Goal: Information Seeking & Learning: Learn about a topic

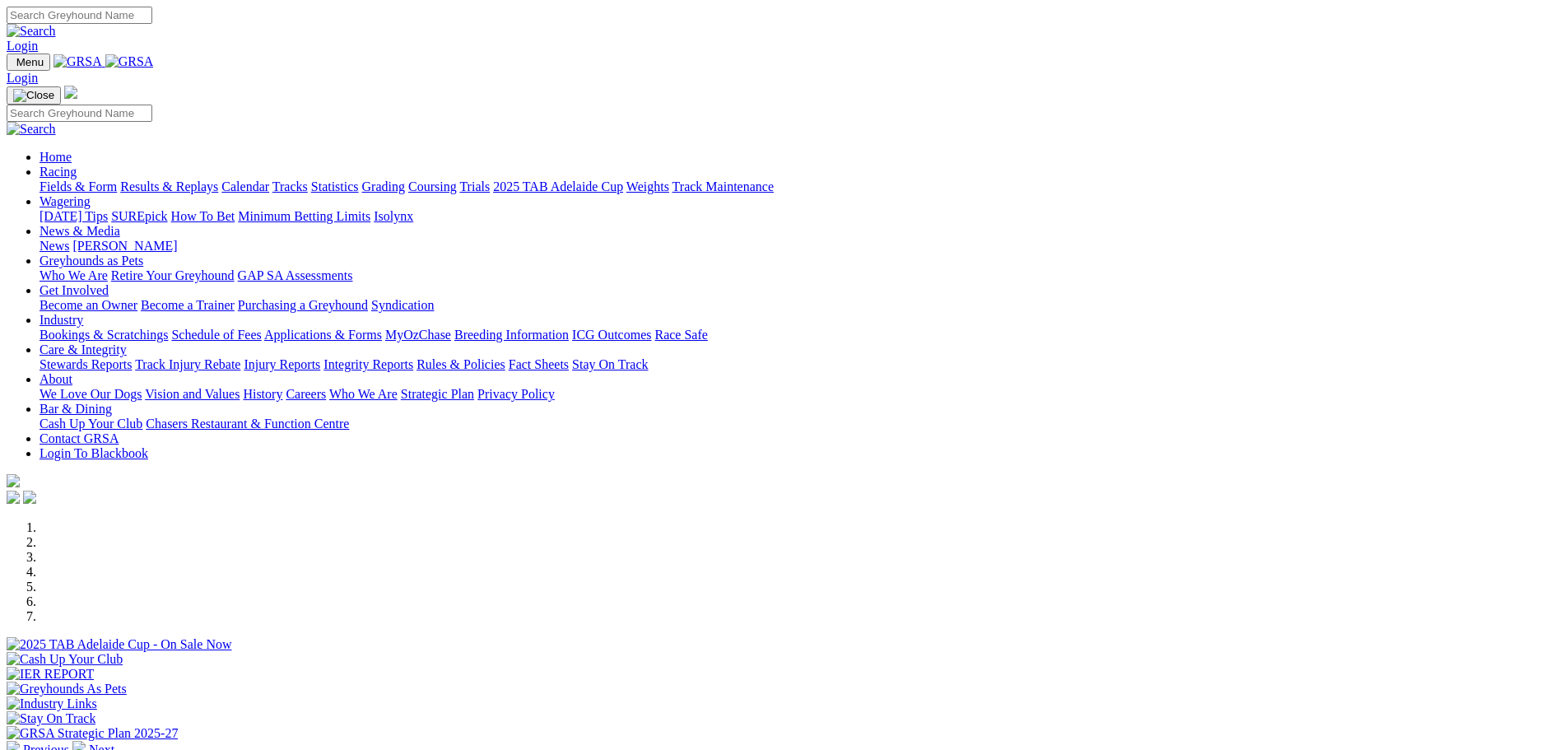
scroll to position [577, 0]
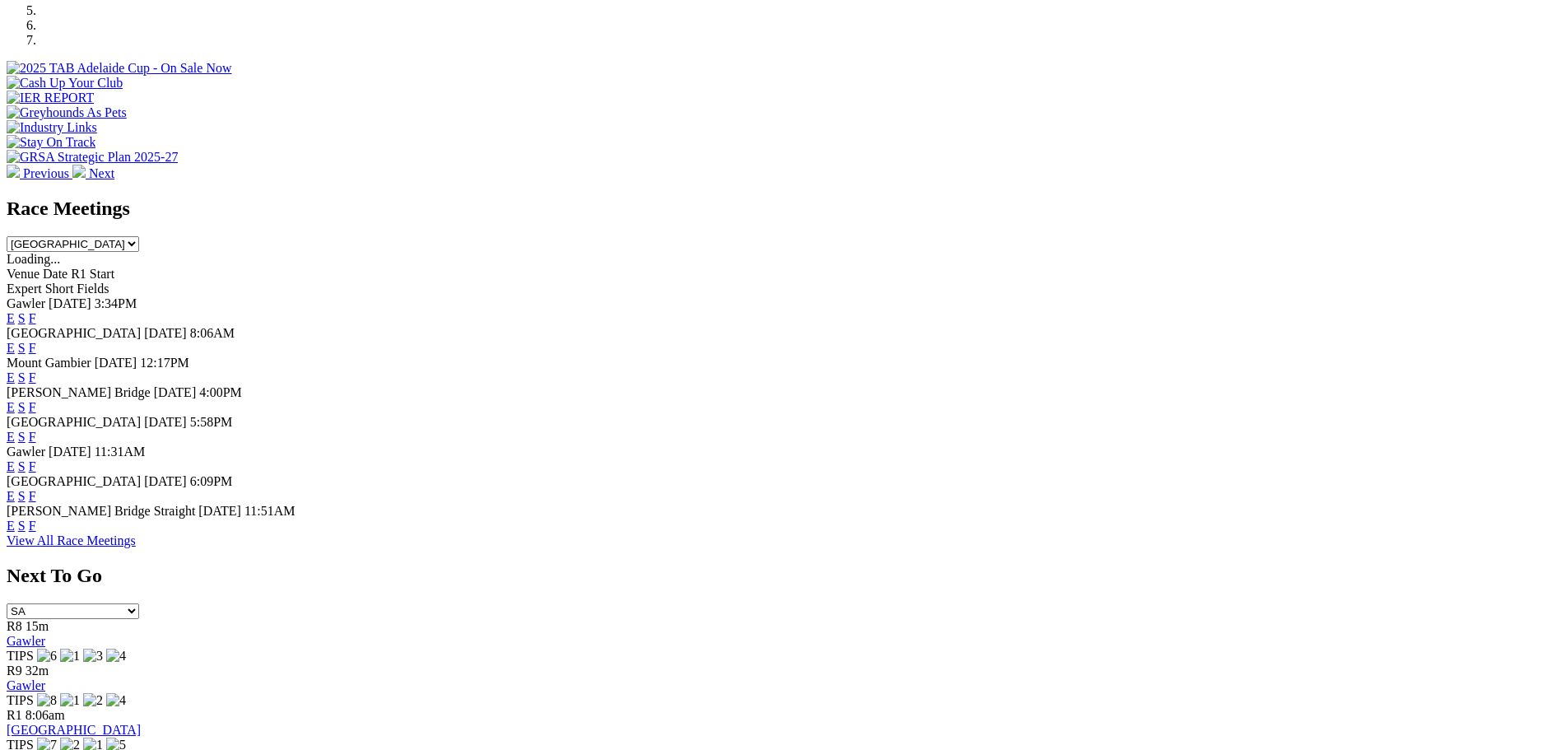
click at [36, 503] on link "F" at bounding box center [33, 496] width 8 height 14
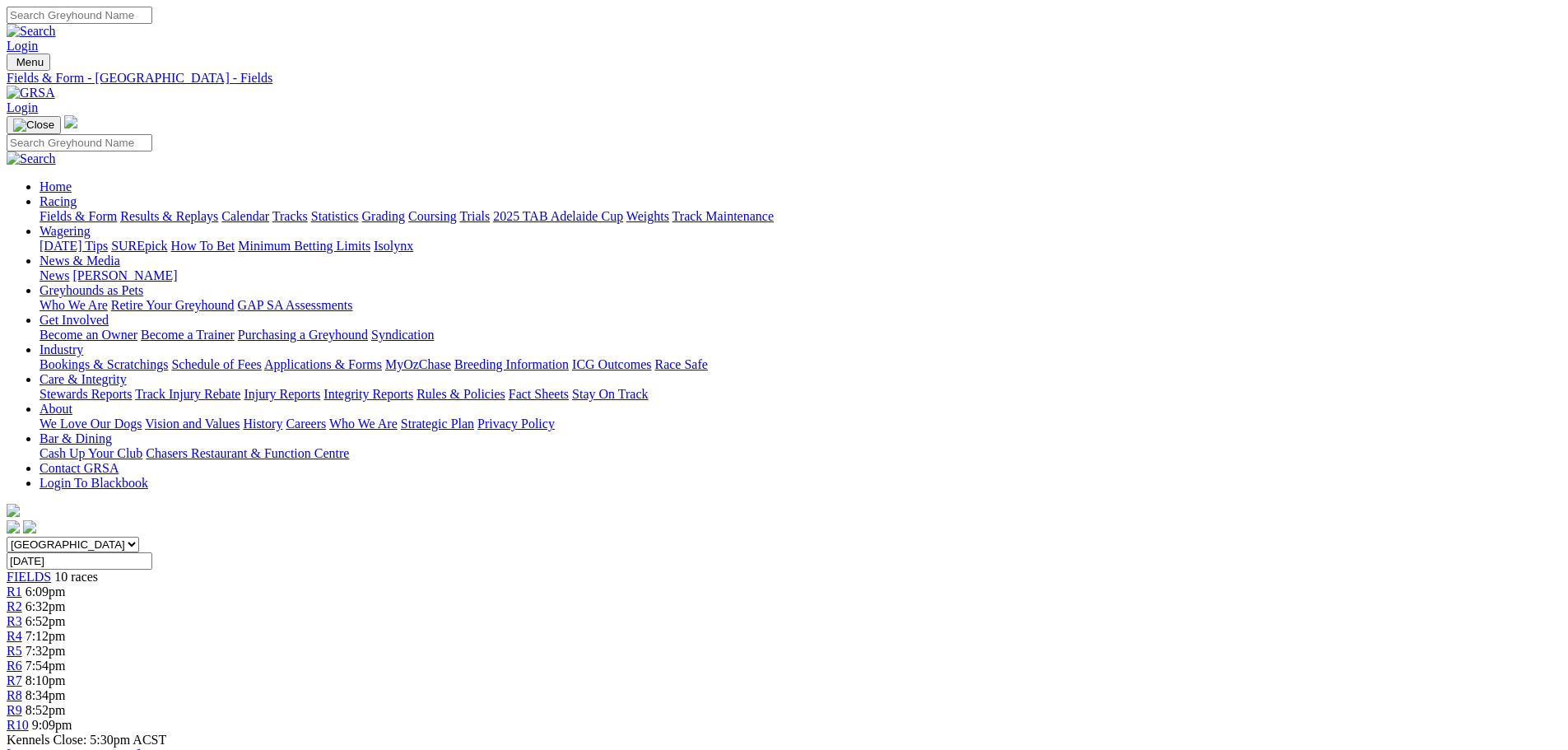
click at [117, 209] on link "Fields & Form" at bounding box center [78, 216] width 78 height 14
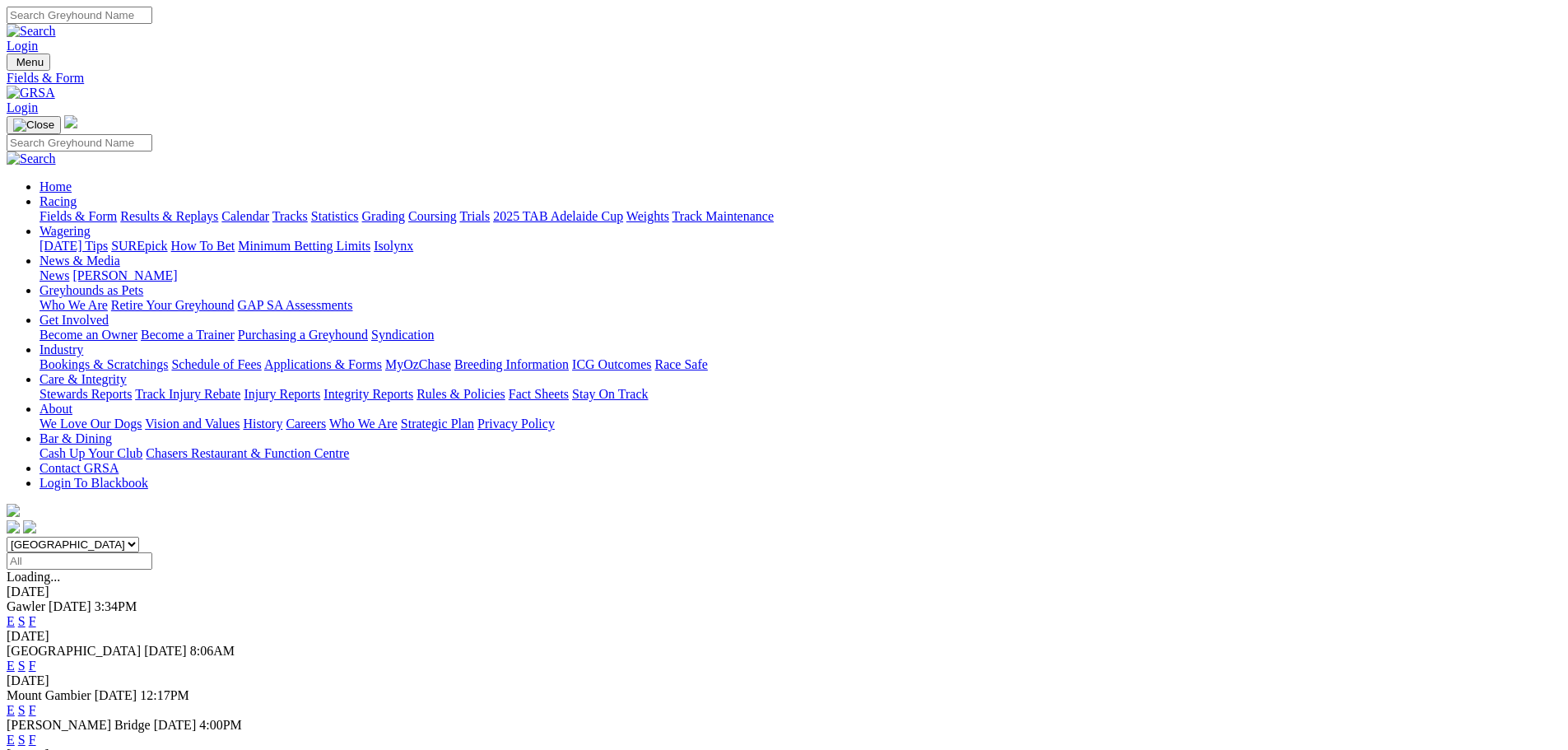
click at [36, 658] on link "F" at bounding box center [33, 665] width 8 height 14
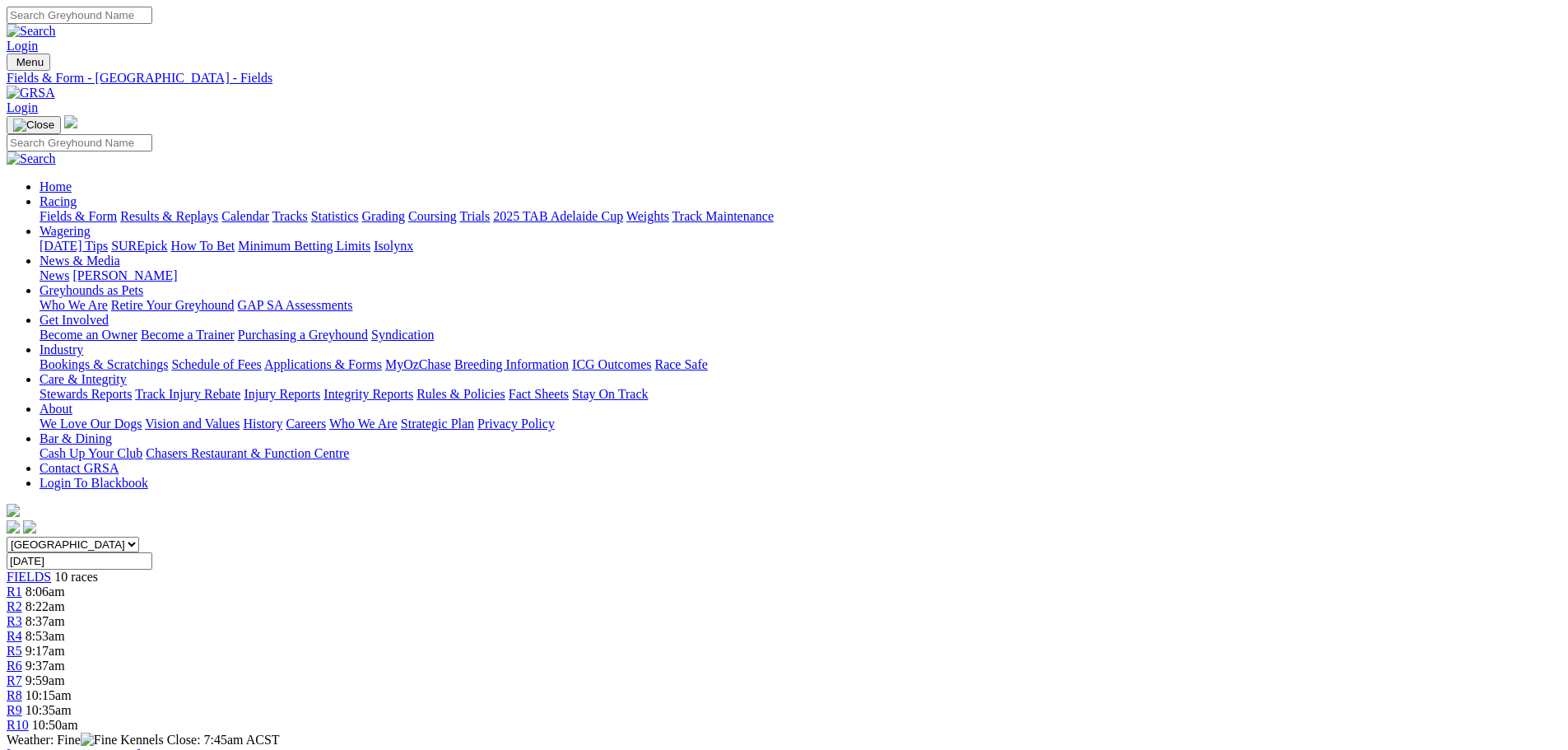
click at [117, 209] on link "Fields & Form" at bounding box center [78, 216] width 78 height 14
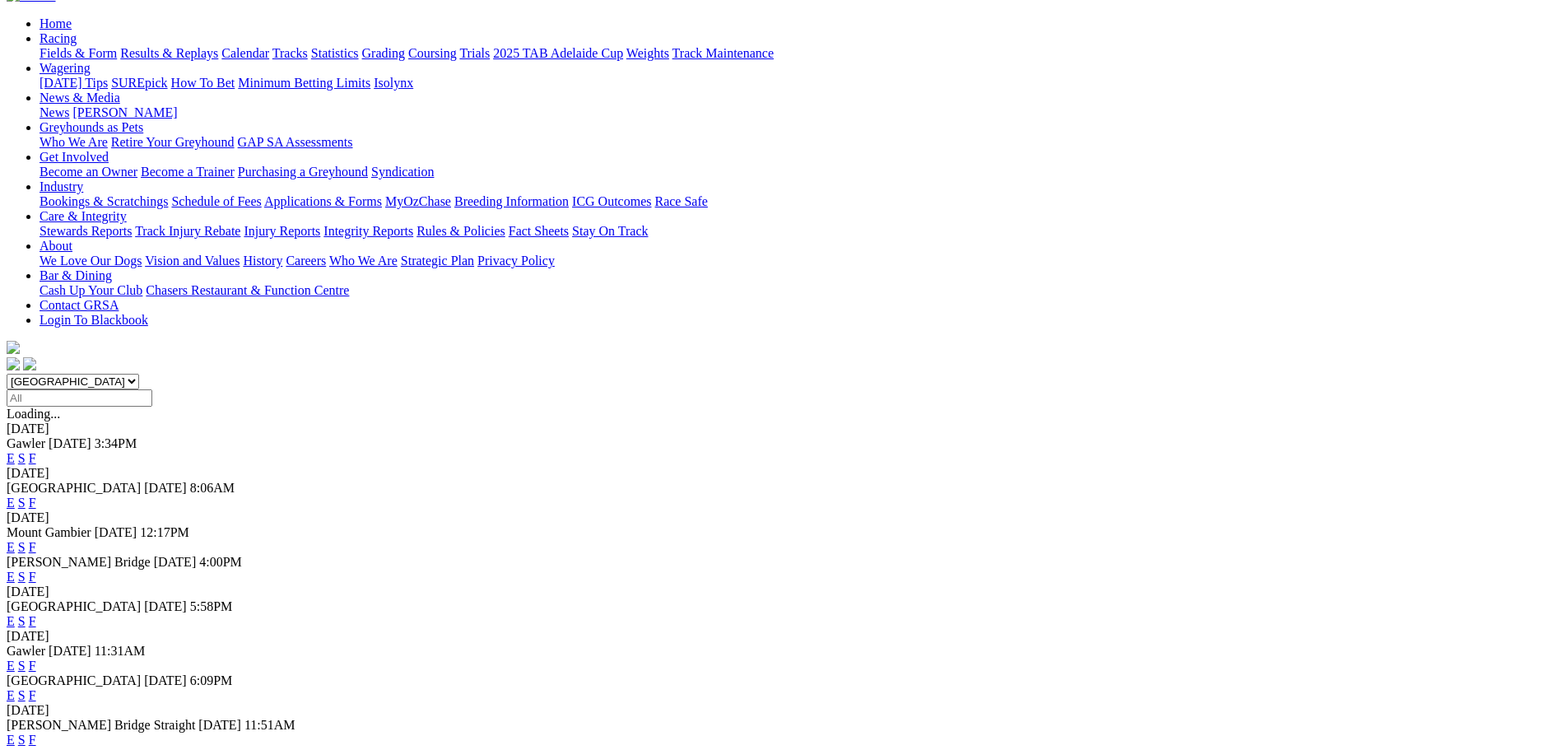
scroll to position [165, 0]
click at [36, 612] on link "F" at bounding box center [33, 619] width 8 height 14
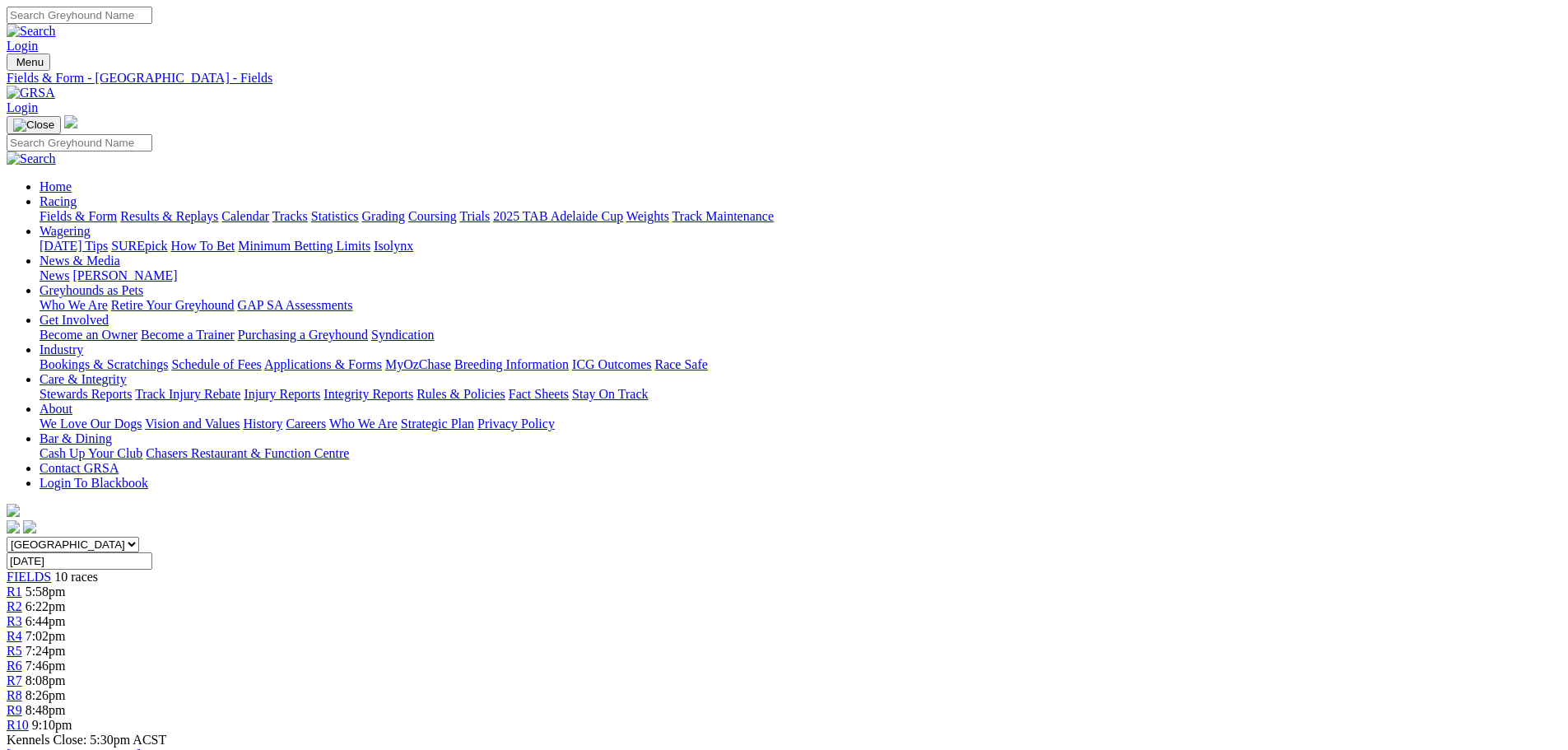
click at [117, 209] on link "Fields & Form" at bounding box center [78, 216] width 78 height 14
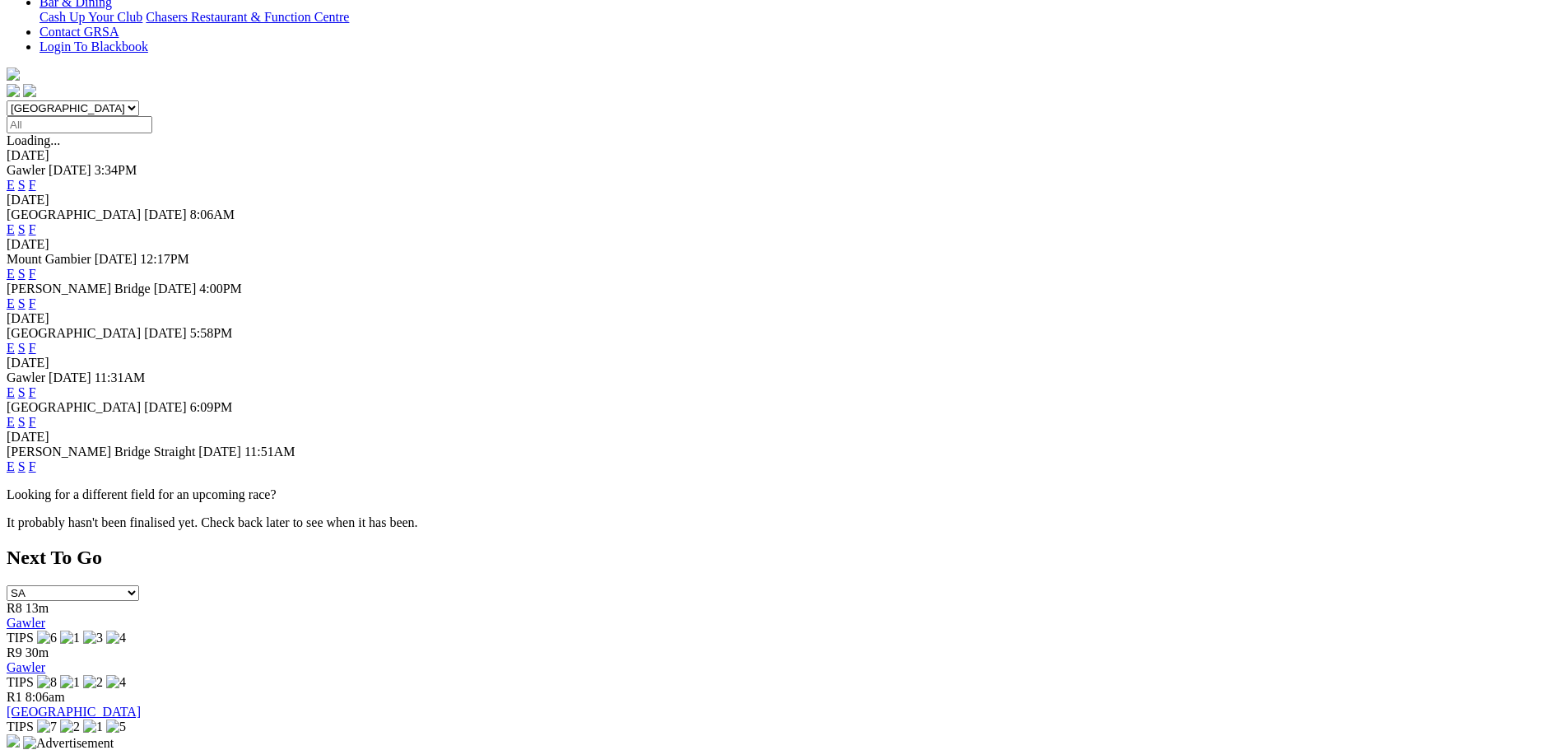
scroll to position [494, 0]
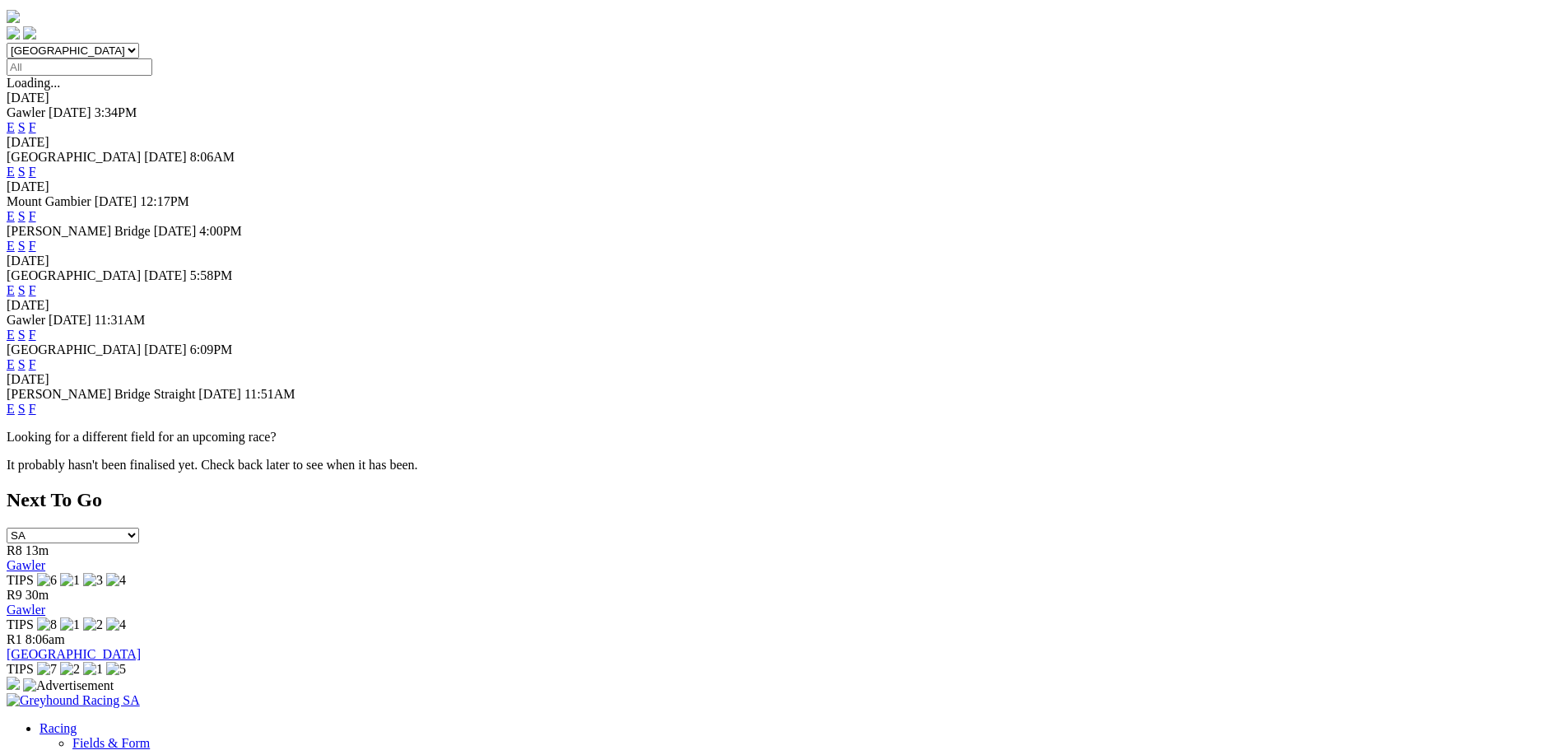
click at [36, 416] on link "F" at bounding box center [33, 409] width 8 height 14
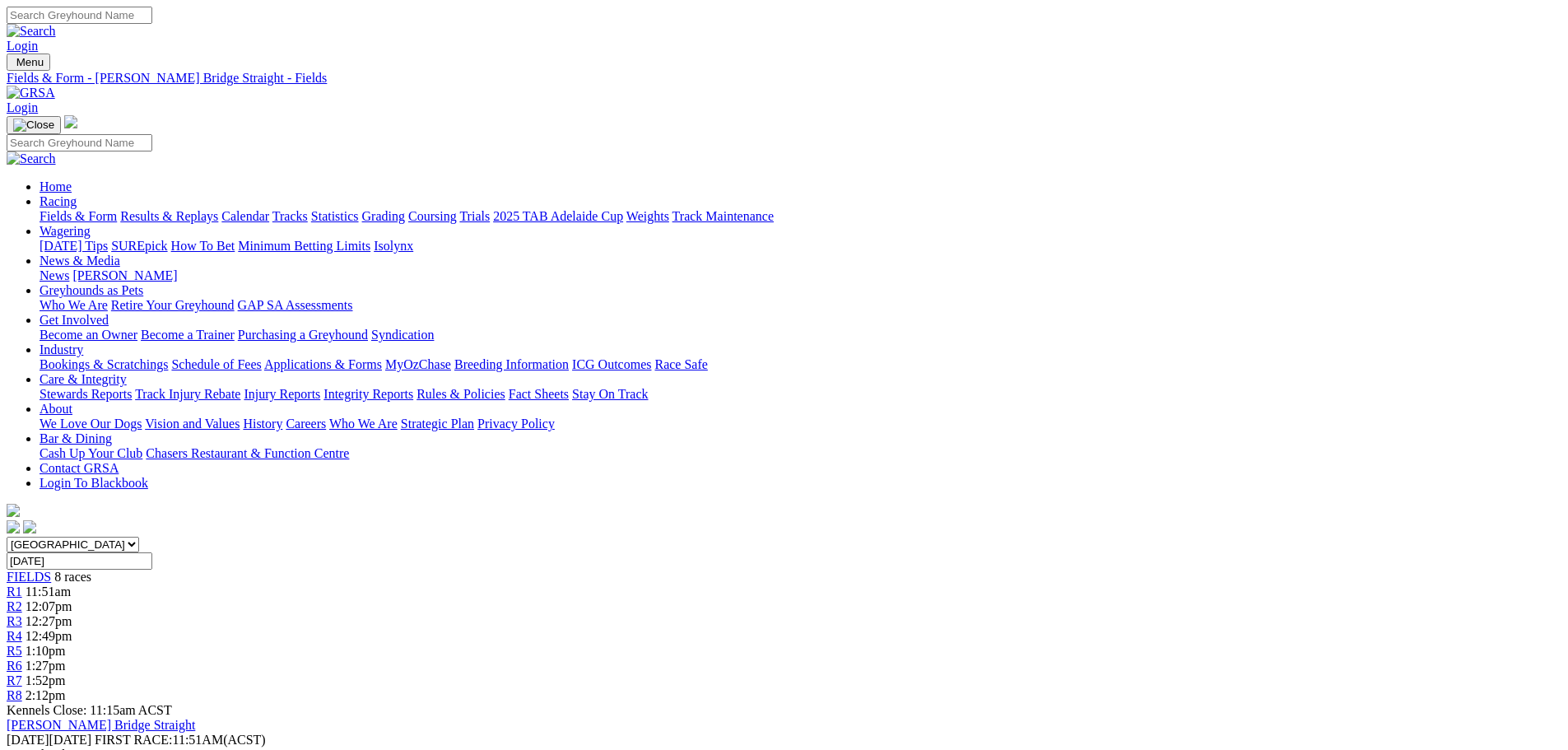
click at [117, 209] on link "Fields & Form" at bounding box center [78, 216] width 78 height 14
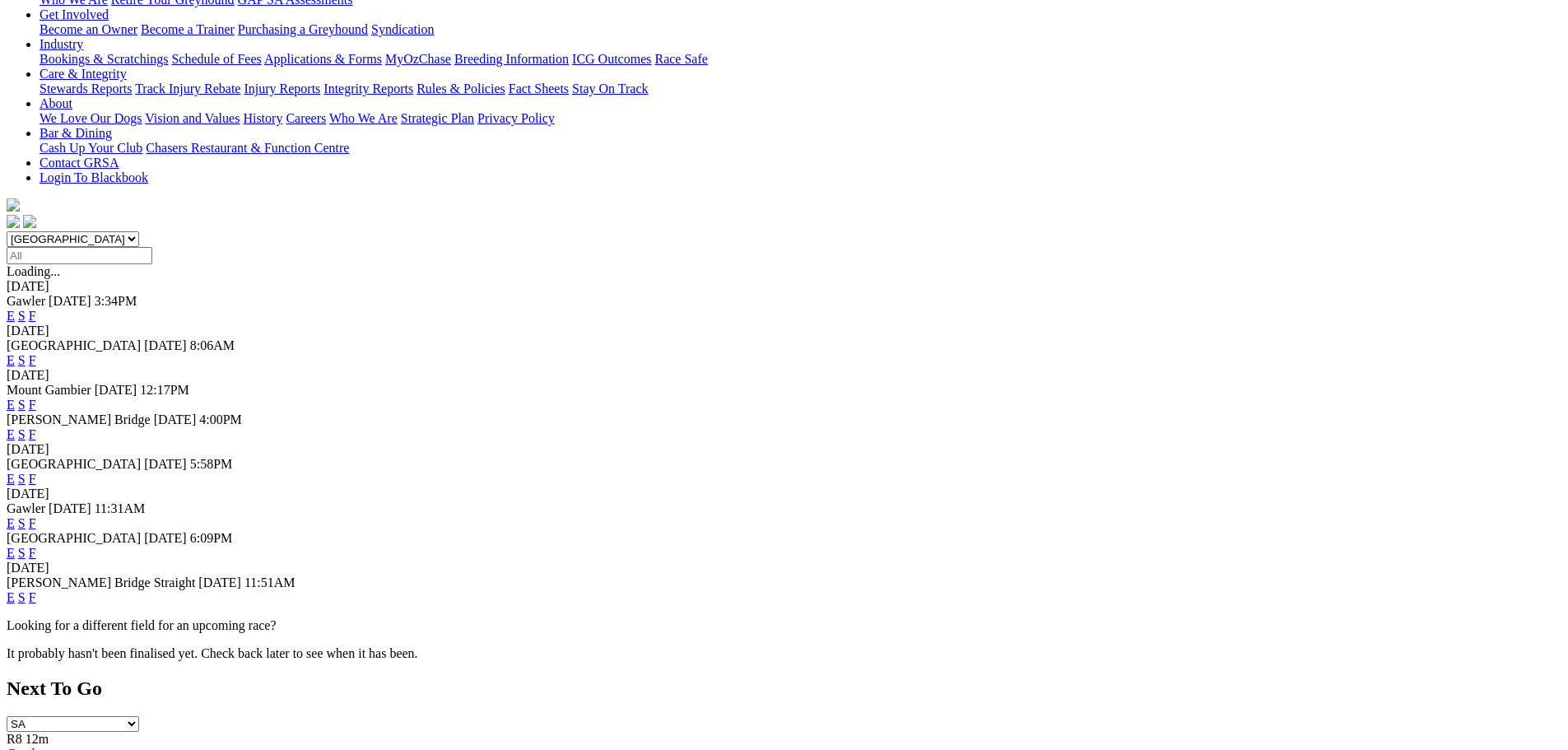
scroll to position [412, 0]
